Goal: Transaction & Acquisition: Purchase product/service

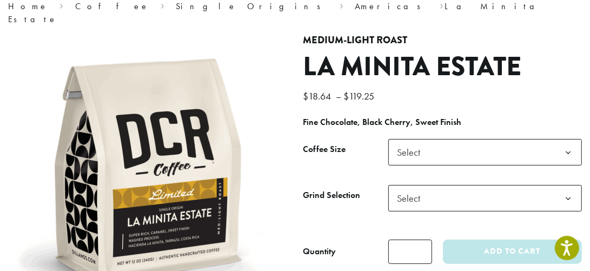
scroll to position [108, 0]
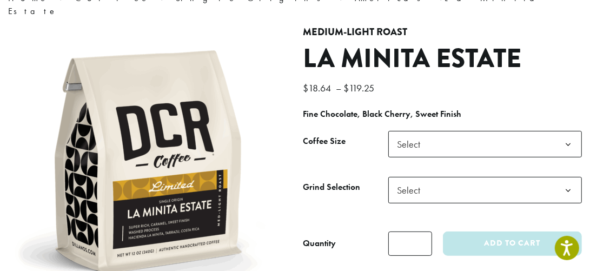
click at [575, 131] on b at bounding box center [568, 144] width 26 height 26
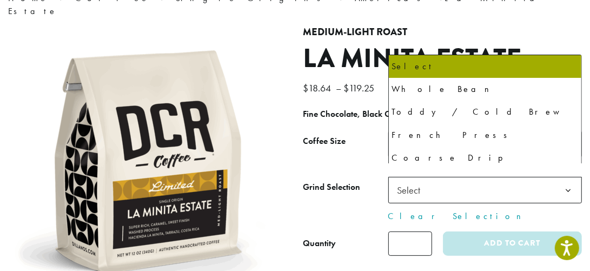
click at [567, 177] on b at bounding box center [568, 190] width 26 height 26
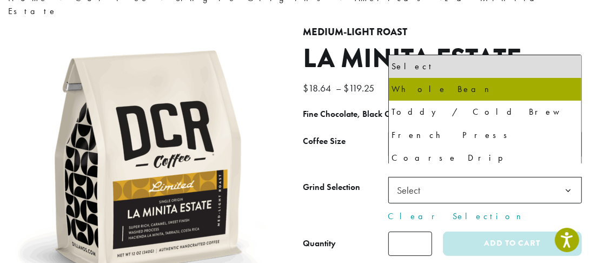
select select "*********"
select select "**********"
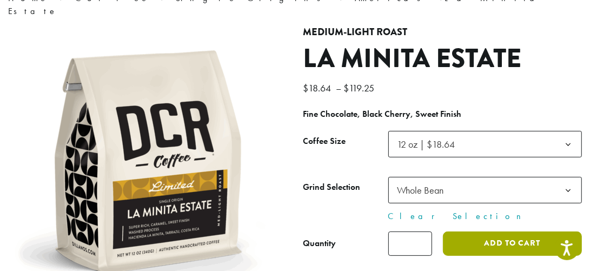
click at [516, 231] on button "Add to cart" at bounding box center [512, 243] width 139 height 24
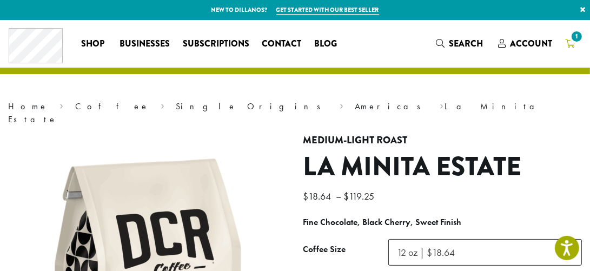
click at [575, 42] on span "1" at bounding box center [576, 36] width 15 height 15
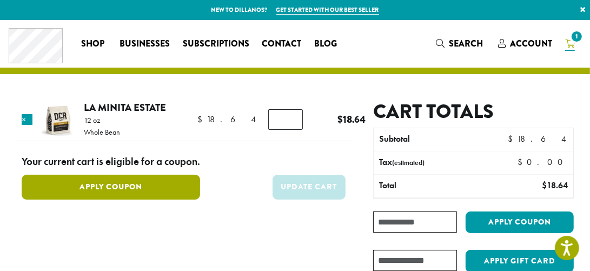
click at [90, 187] on button "Apply Coupon" at bounding box center [111, 187] width 178 height 24
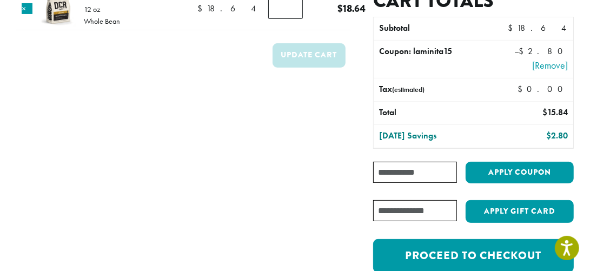
scroll to position [216, 0]
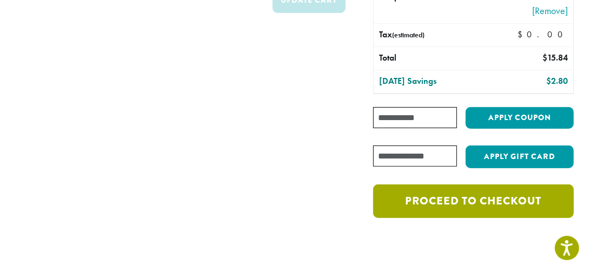
click at [469, 199] on link "Proceed to checkout" at bounding box center [473, 201] width 201 height 34
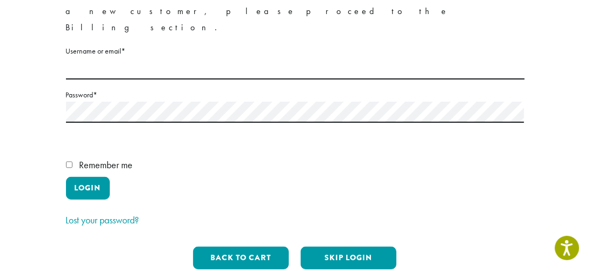
scroll to position [108, 0]
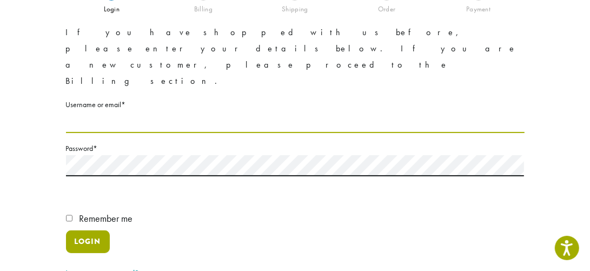
type input "**********"
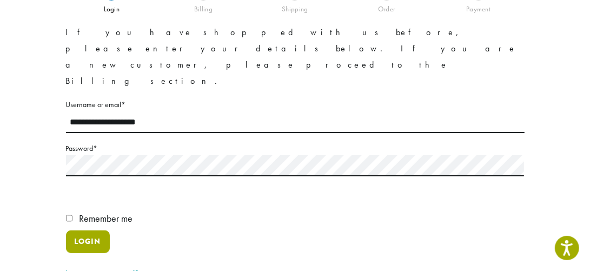
click at [88, 230] on button "Login" at bounding box center [88, 241] width 44 height 23
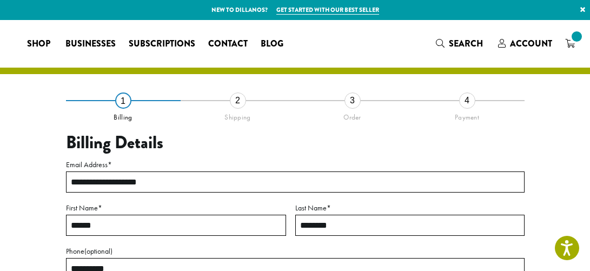
select select "**"
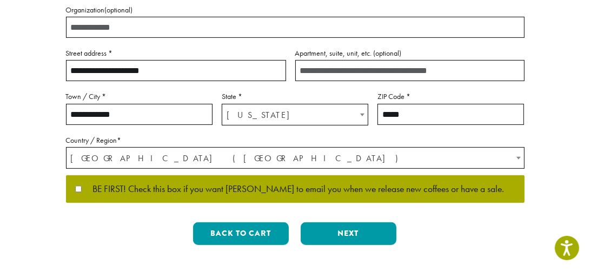
scroll to position [324, 0]
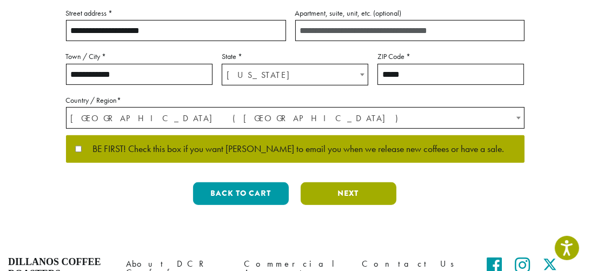
click at [340, 192] on button "Next" at bounding box center [349, 193] width 96 height 23
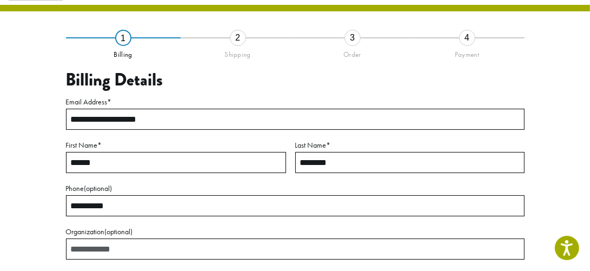
scroll to position [62, 0]
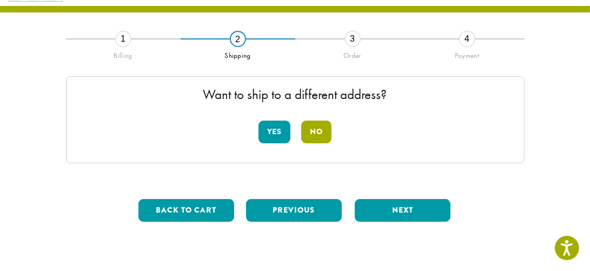
click at [320, 128] on button "No" at bounding box center [316, 132] width 30 height 23
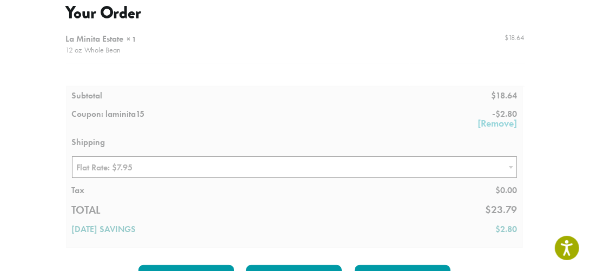
scroll to position [170, 0]
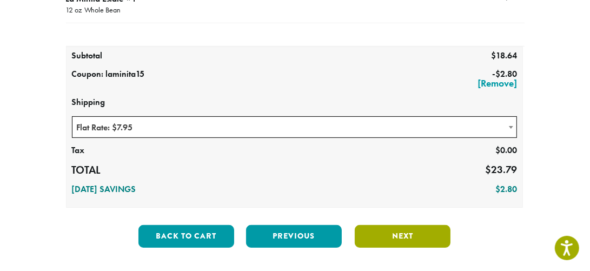
click at [401, 233] on button "Next" at bounding box center [403, 236] width 96 height 23
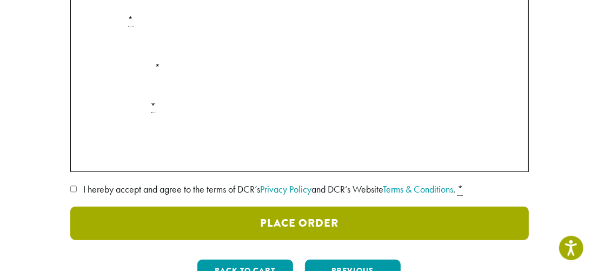
scroll to position [224, 0]
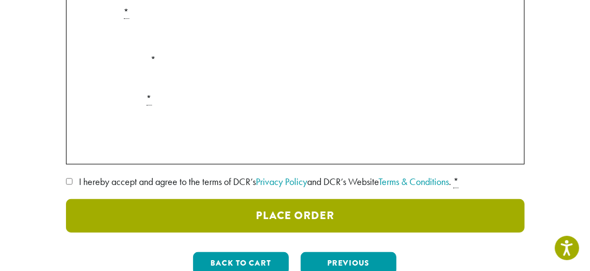
click at [278, 208] on button "Place Order" at bounding box center [295, 216] width 458 height 34
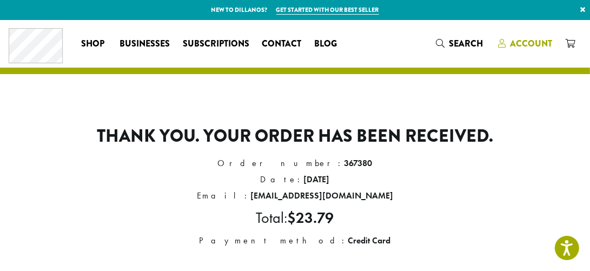
click at [539, 41] on span "Account" at bounding box center [531, 43] width 42 height 12
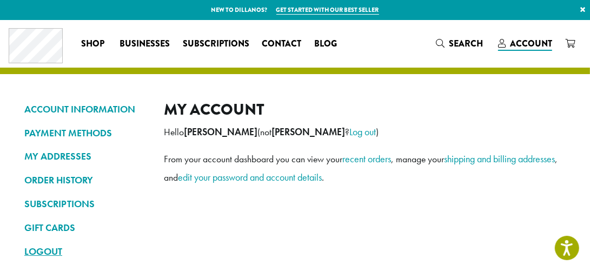
click at [39, 247] on link "LOGOUT" at bounding box center [85, 251] width 123 height 18
